Goal: Task Accomplishment & Management: Complete application form

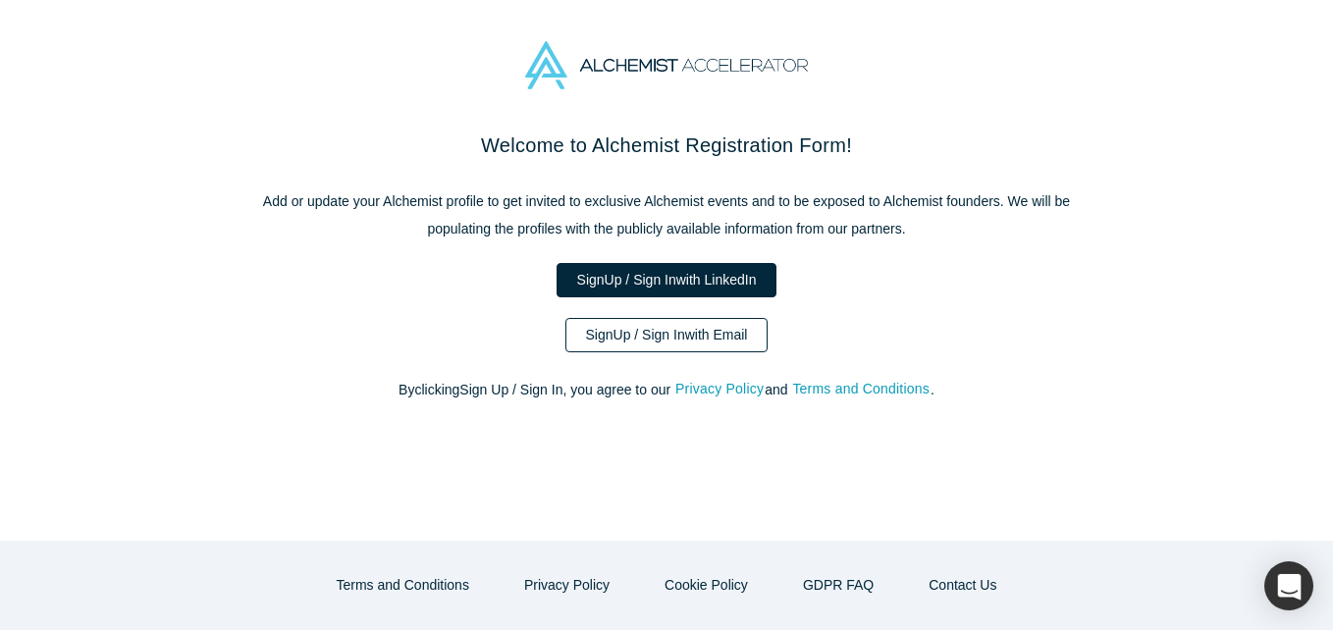
click at [698, 335] on link "Sign Up / Sign In with Email" at bounding box center [666, 335] width 203 height 34
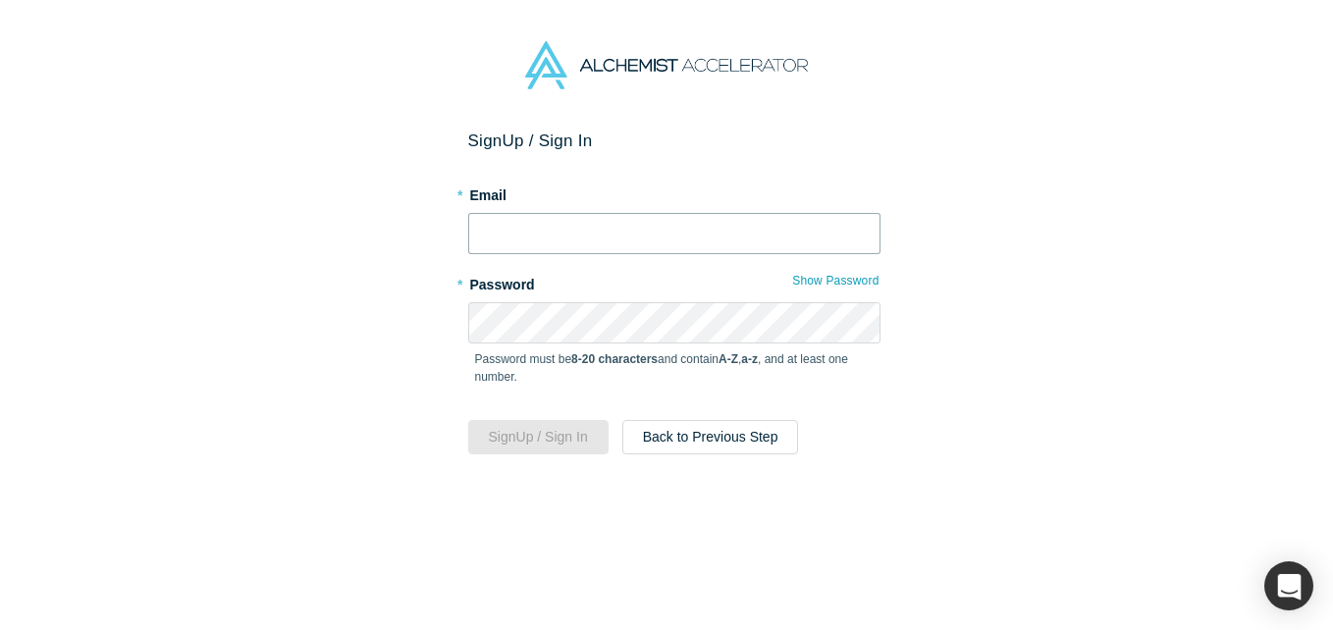
click at [649, 246] on input "text" at bounding box center [674, 233] width 412 height 41
type input "[EMAIL_ADDRESS][DOMAIN_NAME]"
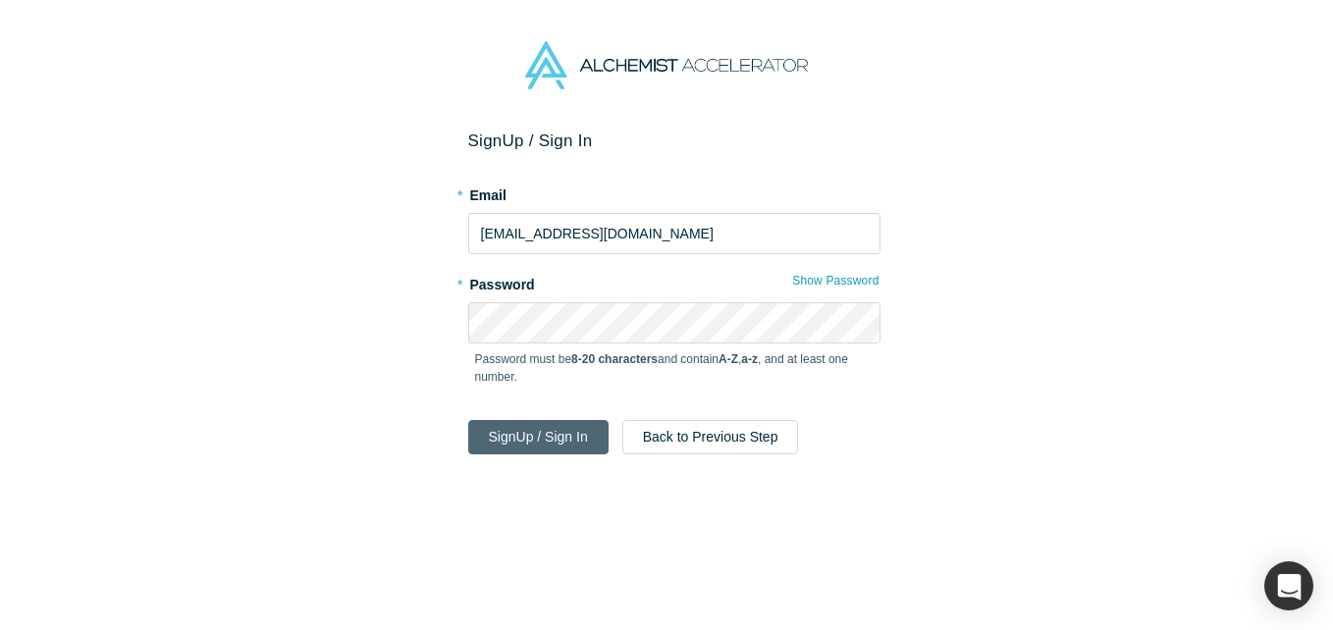
click at [528, 431] on button "Sign Up / Sign In" at bounding box center [538, 437] width 140 height 34
